Goal: Transaction & Acquisition: Purchase product/service

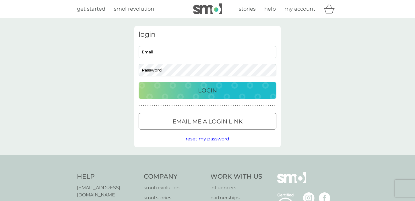
click at [199, 51] on input "Email" at bounding box center [208, 52] width 138 height 12
type input "[PERSON_NAME][EMAIL_ADDRESS][PERSON_NAME][DOMAIN_NAME]"
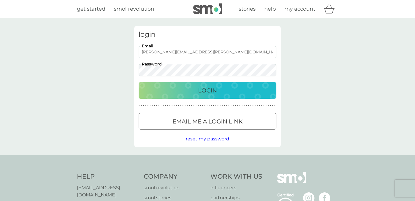
click at [139, 82] on button "Login" at bounding box center [208, 90] width 138 height 17
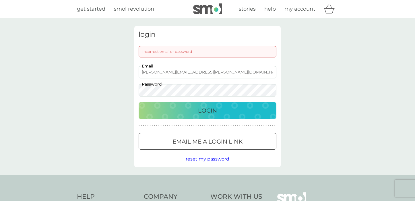
click at [215, 159] on span "reset my password" at bounding box center [208, 158] width 44 height 5
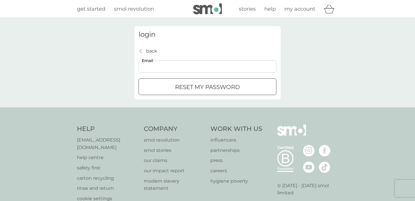
click at [203, 69] on input "Email" at bounding box center [208, 66] width 138 height 12
type input "[PERSON_NAME][EMAIL_ADDRESS][PERSON_NAME][DOMAIN_NAME]"
click at [209, 67] on input "[PERSON_NAME][EMAIL_ADDRESS][PERSON_NAME][DOMAIN_NAME]" at bounding box center [208, 66] width 138 height 12
click at [223, 66] on input "[PERSON_NAME][EMAIL_ADDRESS][PERSON_NAME][DOMAIN_NAME]" at bounding box center [208, 66] width 138 height 12
click at [152, 86] on div "reset my password" at bounding box center [207, 86] width 137 height 9
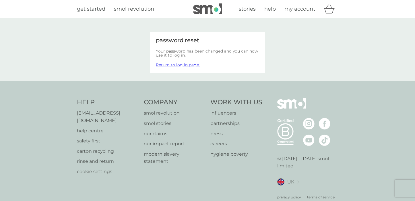
click at [284, 72] on div "password reset Your password has been changed and you can now use it to log in.…" at bounding box center [207, 49] width 155 height 47
click at [183, 67] on link "Return to log in page." at bounding box center [178, 64] width 44 height 5
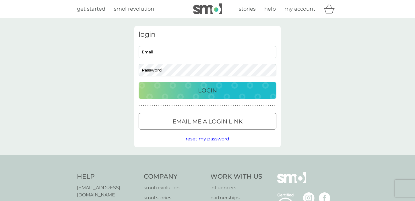
click at [200, 52] on input "Email" at bounding box center [208, 52] width 138 height 12
type input "[PERSON_NAME][EMAIL_ADDRESS][PERSON_NAME][DOMAIN_NAME]"
click at [305, 84] on div "login Lorinda.Turner@icloud.com Email Password Login ● ● ● ● ● ● ● ● ● ● ● ● ● …" at bounding box center [207, 86] width 415 height 137
click at [250, 51] on input "[PERSON_NAME][EMAIL_ADDRESS][PERSON_NAME][DOMAIN_NAME]" at bounding box center [208, 52] width 138 height 12
click at [249, 53] on input "[PERSON_NAME][EMAIL_ADDRESS][PERSON_NAME][DOMAIN_NAME]" at bounding box center [208, 52] width 138 height 12
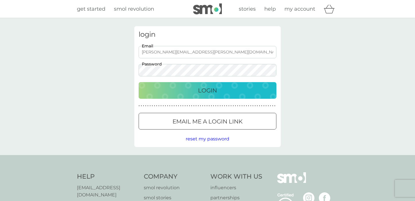
click at [230, 91] on div "Login" at bounding box center [208, 90] width 126 height 9
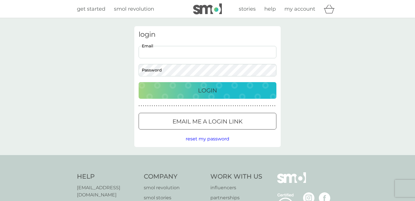
click at [229, 51] on input "Email" at bounding box center [208, 52] width 138 height 12
type input "[PERSON_NAME][EMAIL_ADDRESS][PERSON_NAME][DOMAIN_NAME]"
click at [383, 57] on div "login Lorinda.Turner@icloud.com Email Password Login ● ● ● ● ● ● ● ● ● ● ● ● ● …" at bounding box center [207, 86] width 415 height 137
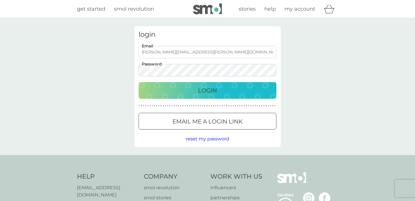
click at [201, 93] on p "Login" at bounding box center [207, 90] width 19 height 9
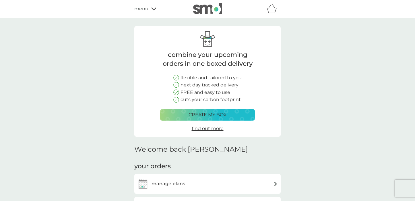
click at [203, 116] on p "create my box" at bounding box center [208, 114] width 38 height 7
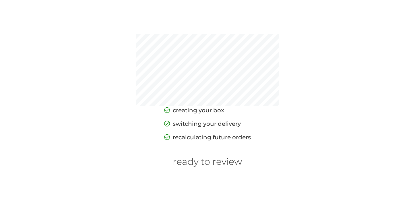
click at [212, 163] on h6 "ready to review" at bounding box center [208, 161] width 70 height 11
click at [212, 161] on h6 "ready to review" at bounding box center [208, 161] width 70 height 11
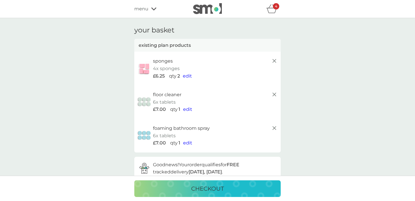
click at [275, 61] on line at bounding box center [274, 60] width 3 height 3
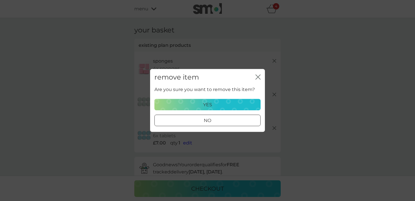
click at [221, 107] on div "yes" at bounding box center [207, 104] width 99 height 7
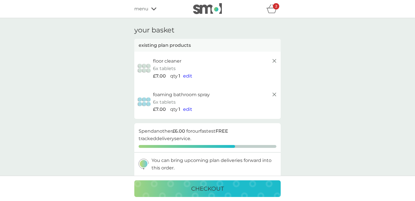
click at [274, 94] on line at bounding box center [274, 94] width 3 height 3
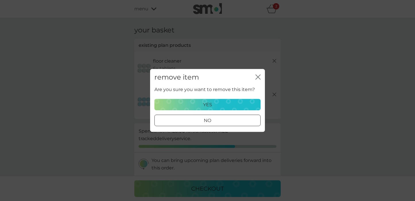
click at [217, 108] on div "yes" at bounding box center [207, 104] width 99 height 7
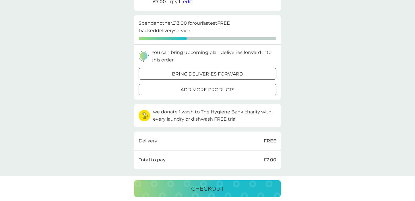
scroll to position [76, 0]
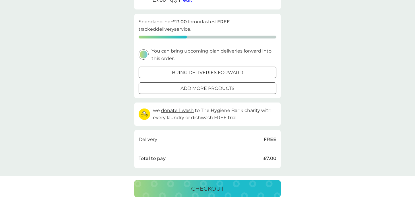
click at [223, 89] on p "add more products" at bounding box center [208, 88] width 54 height 7
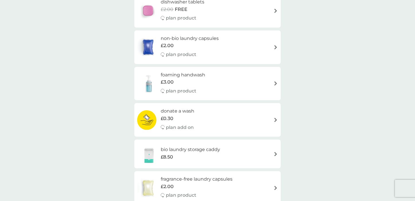
scroll to position [102, 0]
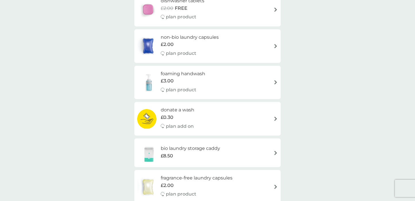
click at [194, 75] on h6 "foaming handwash" at bounding box center [183, 73] width 45 height 7
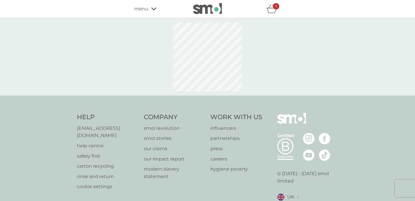
select select "119"
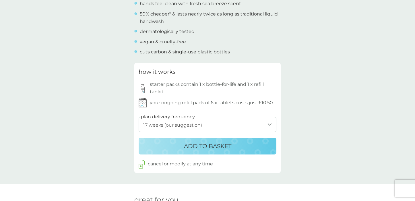
scroll to position [247, 0]
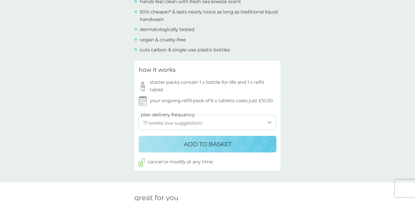
click at [209, 150] on button "ADD TO BASKET" at bounding box center [208, 144] width 138 height 17
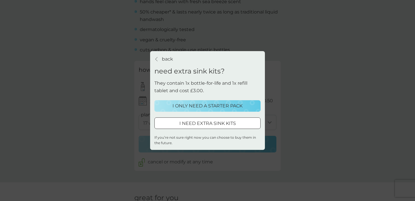
click at [213, 126] on div at bounding box center [207, 123] width 21 height 6
select select "119"
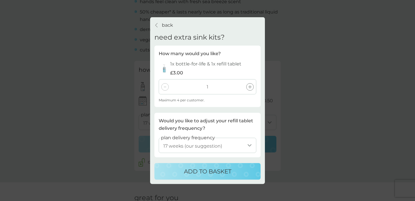
click at [163, 26] on p "back" at bounding box center [167, 25] width 11 height 7
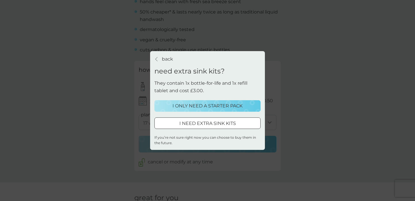
click at [211, 107] on p "I ONLY NEED A STARTER PACK" at bounding box center [208, 105] width 70 height 7
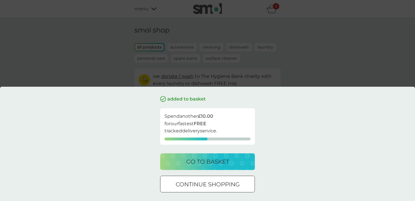
click at [228, 161] on p "go to basket" at bounding box center [207, 161] width 43 height 9
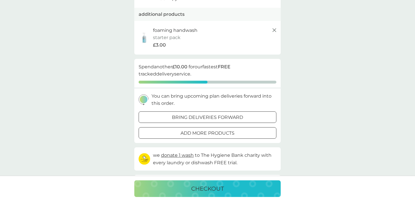
scroll to position [80, 0]
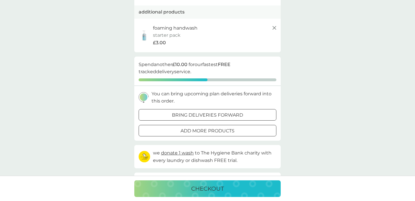
click at [244, 129] on div "add more products" at bounding box center [207, 130] width 137 height 7
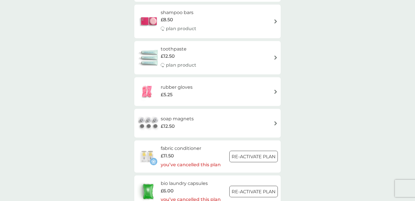
scroll to position [492, 0]
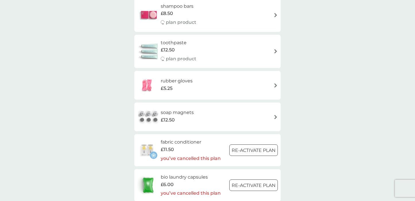
click at [249, 83] on div "rubber gloves £5.25" at bounding box center [207, 85] width 141 height 20
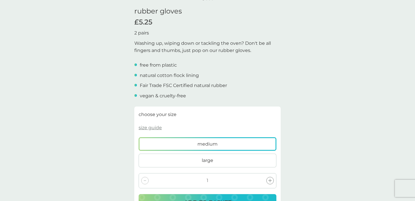
scroll to position [166, 0]
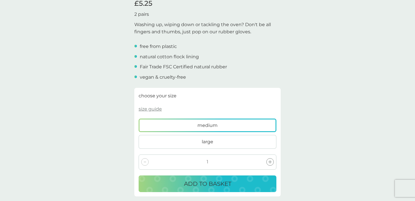
click at [196, 127] on label "medium" at bounding box center [208, 126] width 138 height 14
click at [139, 119] on input "medium" at bounding box center [139, 119] width 0 height 0
click at [209, 180] on p "ADD TO BASKET" at bounding box center [207, 183] width 47 height 9
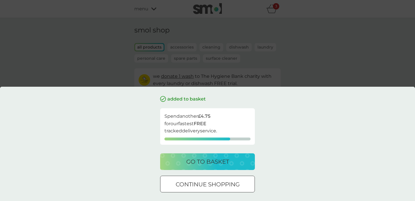
click at [110, 59] on div "added to basket Spend another £4.75 for our fastest FREE tracked delivery servi…" at bounding box center [207, 100] width 415 height 201
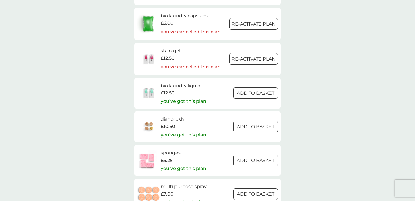
scroll to position [662, 0]
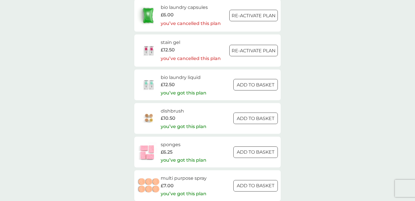
click at [253, 85] on div at bounding box center [256, 85] width 21 height 6
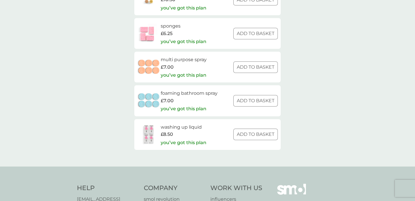
scroll to position [747, 0]
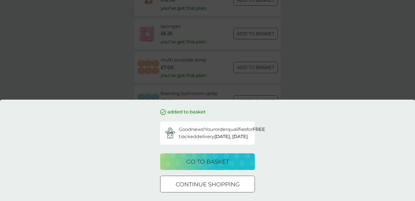
click at [253, 135] on div "added to basket Good news! Your order qualifies for FREE tracked delivery tomor…" at bounding box center [207, 100] width 415 height 201
click at [331, 79] on div "added to basket Good news! Your order qualifies for FREE tracked delivery tomor…" at bounding box center [207, 100] width 415 height 201
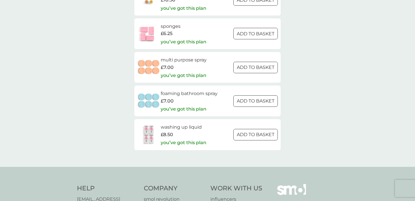
click at [253, 134] on div at bounding box center [256, 135] width 21 height 6
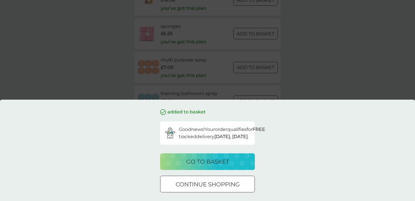
click at [223, 162] on p "go to basket" at bounding box center [207, 161] width 43 height 9
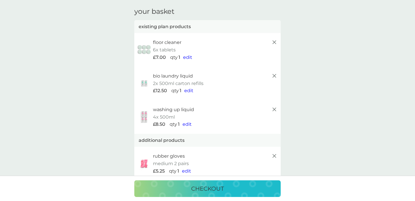
scroll to position [11, 0]
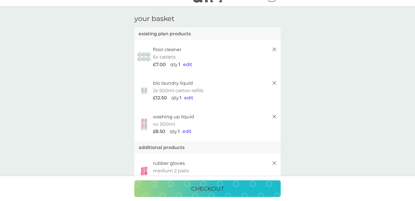
click at [274, 49] on icon at bounding box center [274, 49] width 7 height 7
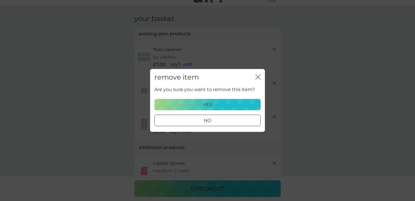
click at [206, 108] on p "yes" at bounding box center [207, 104] width 9 height 7
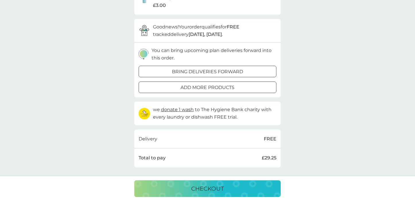
scroll to position [187, 0]
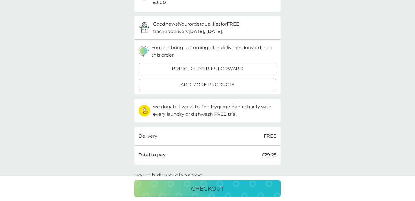
click at [200, 186] on p "checkout" at bounding box center [207, 188] width 33 height 9
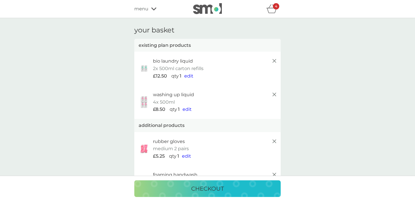
scroll to position [187, 0]
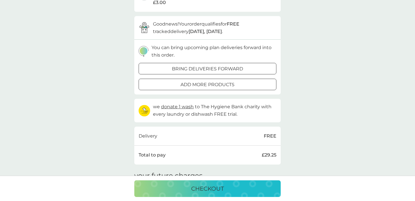
click at [197, 85] on div at bounding box center [207, 85] width 21 height 6
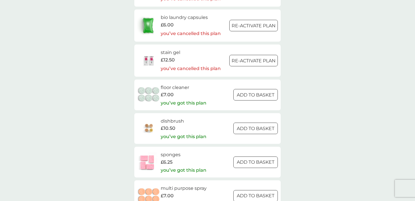
scroll to position [684, 0]
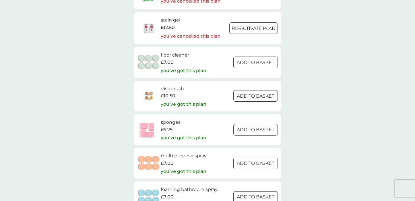
click at [258, 63] on div at bounding box center [256, 62] width 21 height 6
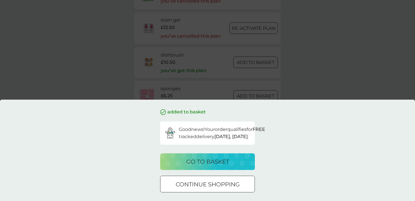
click at [212, 163] on p "go to basket" at bounding box center [207, 161] width 43 height 9
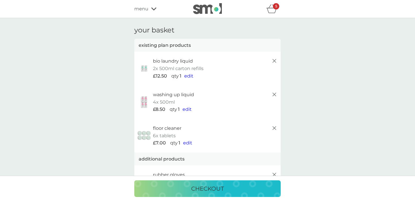
click at [201, 190] on p "checkout" at bounding box center [207, 188] width 33 height 9
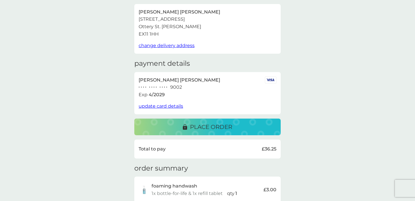
scroll to position [38, 0]
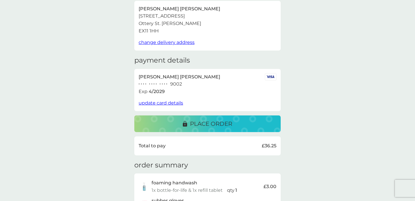
click at [159, 103] on span "update card details" at bounding box center [161, 102] width 45 height 5
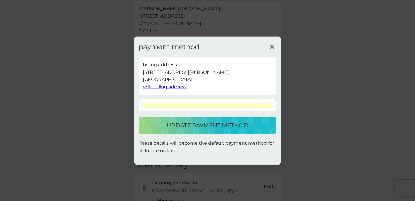
click at [204, 127] on p "update payment method" at bounding box center [208, 125] width 82 height 9
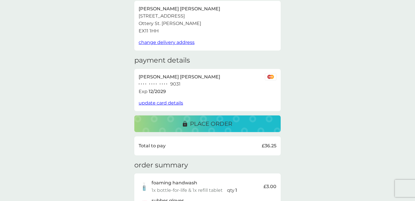
click at [216, 124] on p "place order" at bounding box center [211, 123] width 42 height 9
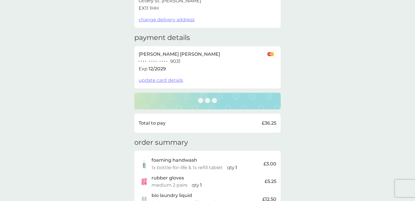
scroll to position [83, 0]
